Goal: Navigation & Orientation: Find specific page/section

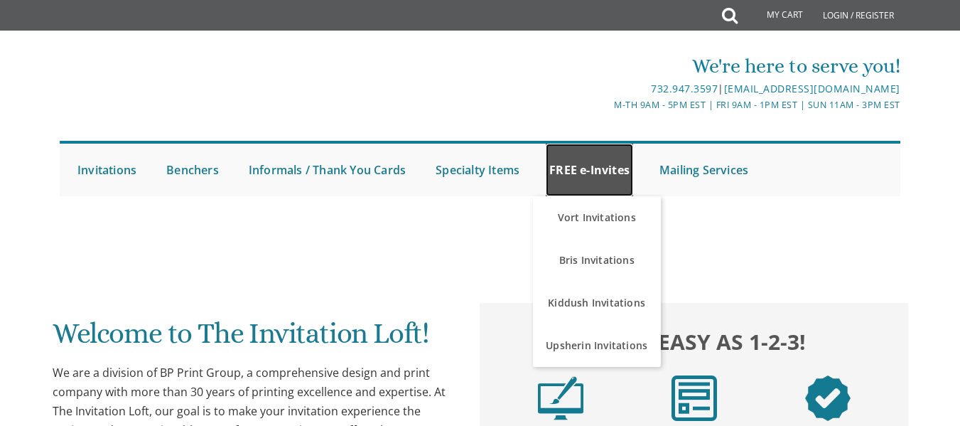
click at [594, 166] on link "FREE e-Invites" at bounding box center [589, 170] width 87 height 53
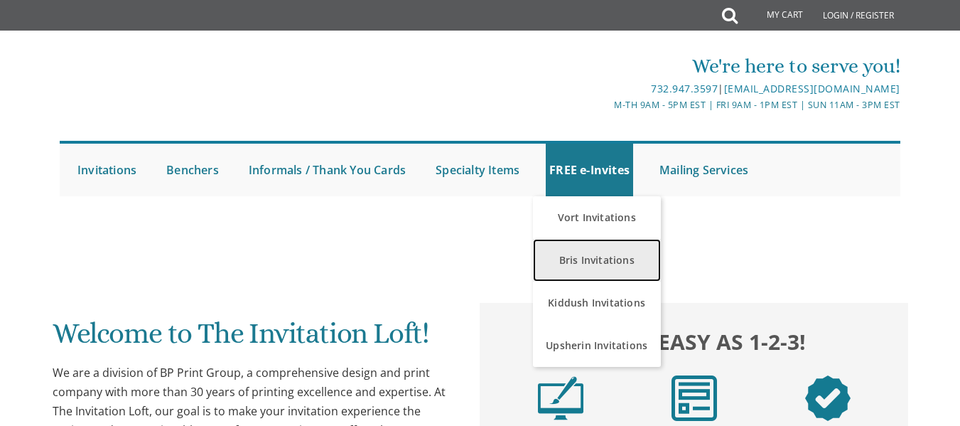
click at [558, 258] on link "Bris Invitations" at bounding box center [597, 260] width 128 height 43
click at [606, 262] on link "Bris Invitations" at bounding box center [597, 260] width 128 height 43
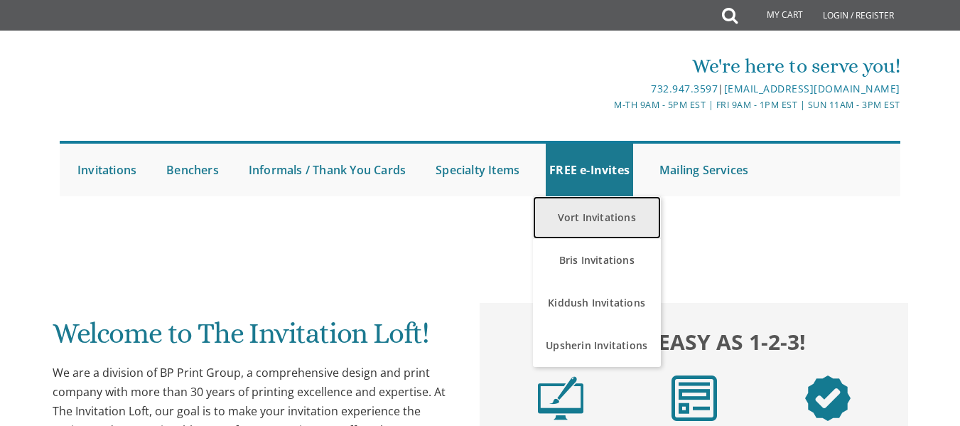
click at [635, 229] on link "Vort Invitations" at bounding box center [597, 217] width 128 height 43
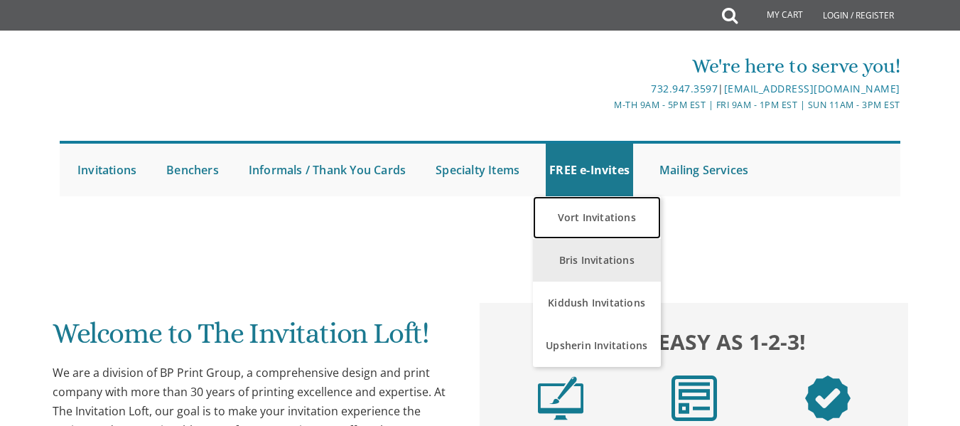
drag, startPoint x: 635, startPoint y: 229, endPoint x: 616, endPoint y: 261, distance: 37.3
click at [616, 261] on ul "Vort Invitations Bris Invitations Kiddush Invitations Upsherin Invitations" at bounding box center [597, 281] width 128 height 171
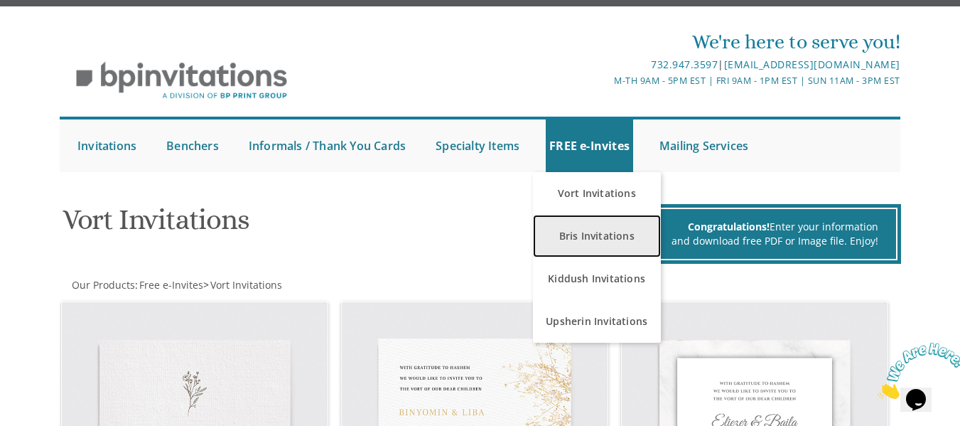
click at [608, 244] on link "Bris Invitations" at bounding box center [597, 236] width 128 height 43
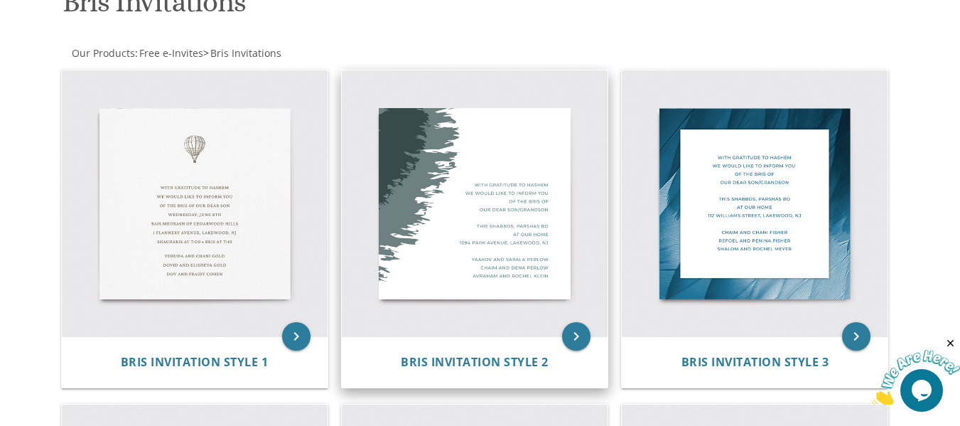
scroll to position [252, 0]
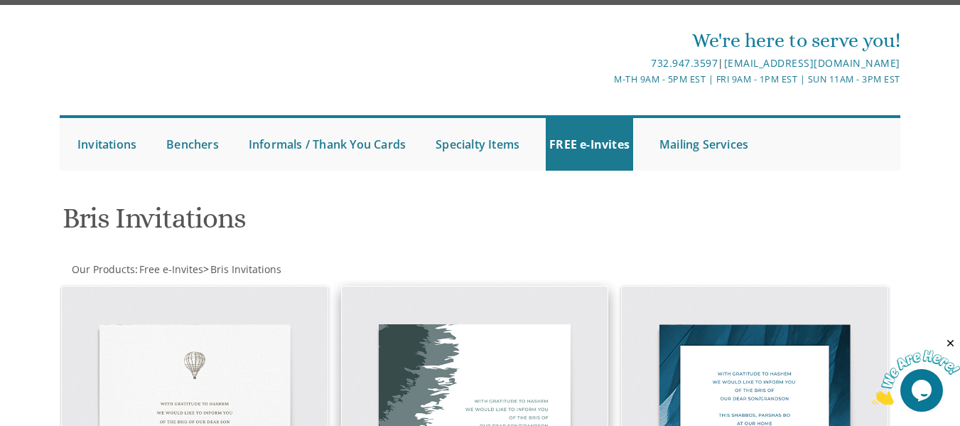
scroll to position [0, 0]
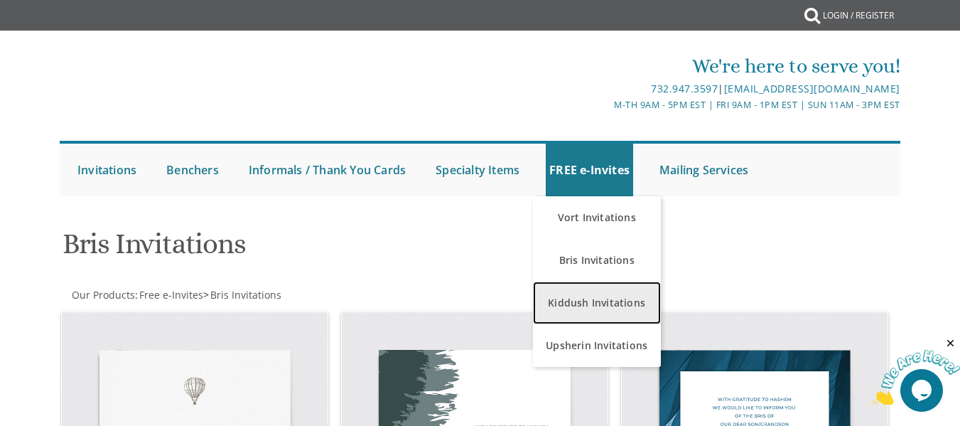
click at [579, 304] on link "Kiddush Invitations" at bounding box center [597, 302] width 128 height 43
